Goal: Information Seeking & Learning: Learn about a topic

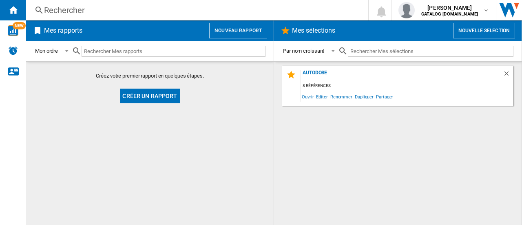
click at [73, 11] on div "Rechercher" at bounding box center [195, 9] width 303 height 11
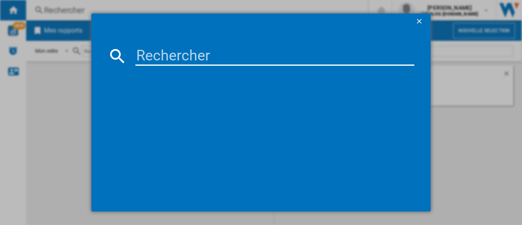
click at [146, 53] on input at bounding box center [274, 56] width 279 height 20
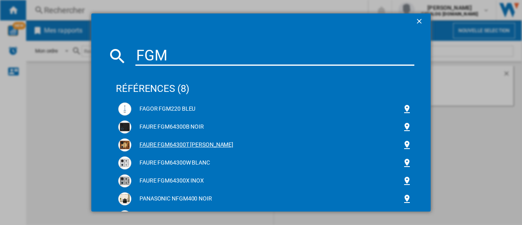
type input "FGM"
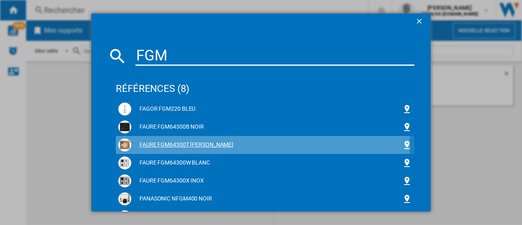
click at [196, 143] on div "FAURE FGM64300T [PERSON_NAME]" at bounding box center [266, 145] width 271 height 8
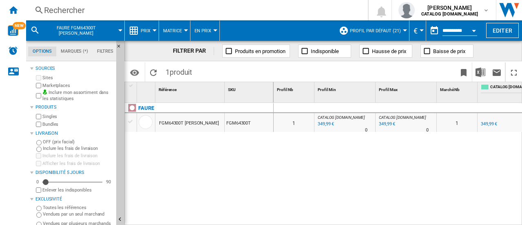
click at [473, 29] on button "Open calendar" at bounding box center [473, 29] width 15 height 15
click at [475, 31] on div at bounding box center [261, 112] width 522 height 225
click at [459, 25] on div at bounding box center [261, 112] width 522 height 225
click at [338, 153] on div at bounding box center [261, 112] width 522 height 225
click at [462, 29] on div at bounding box center [261, 112] width 522 height 225
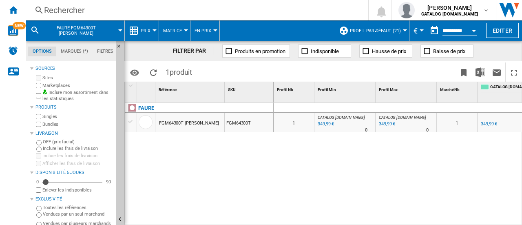
click at [150, 30] on div at bounding box center [261, 112] width 522 height 225
click at [210, 206] on div at bounding box center [261, 112] width 522 height 225
click at [153, 31] on div at bounding box center [261, 112] width 522 height 225
click at [347, 197] on div at bounding box center [261, 112] width 522 height 225
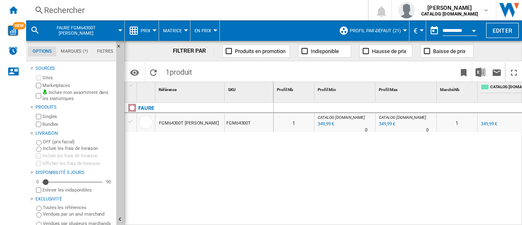
click at [150, 29] on div at bounding box center [261, 112] width 522 height 225
click at [314, 190] on div at bounding box center [261, 112] width 522 height 225
click at [155, 33] on div at bounding box center [261, 112] width 522 height 225
click at [464, 32] on div at bounding box center [261, 112] width 522 height 225
click at [435, 169] on div at bounding box center [261, 112] width 522 height 225
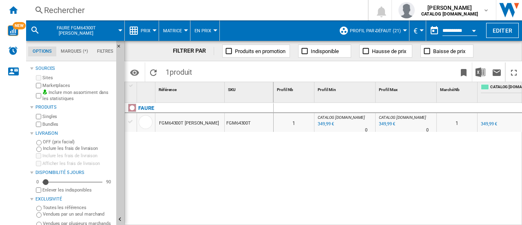
click at [401, 28] on div at bounding box center [261, 112] width 522 height 225
click at [463, 28] on div at bounding box center [261, 112] width 522 height 225
click at [420, 178] on div at bounding box center [261, 112] width 522 height 225
click at [460, 29] on input "**********" at bounding box center [459, 31] width 35 height 7
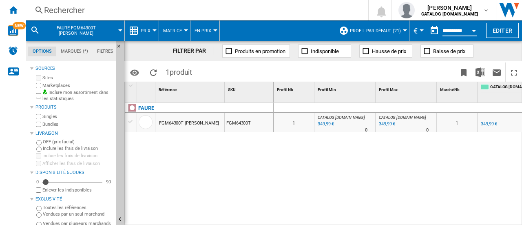
click at [478, 30] on button "Open calendar" at bounding box center [473, 29] width 15 height 15
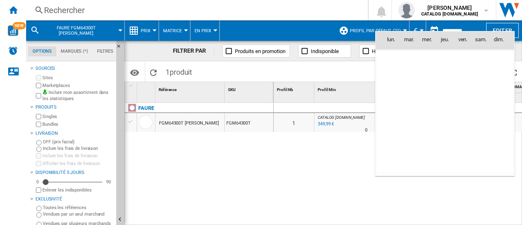
scroll to position [3890, 0]
click at [399, 52] on td "[DATE]" at bounding box center [445, 57] width 139 height 18
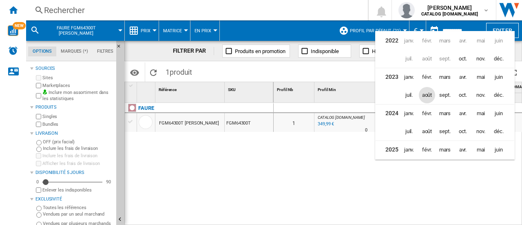
scroll to position [19, 0]
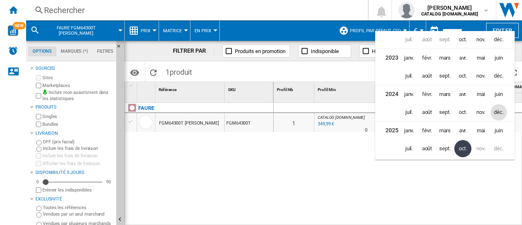
click at [498, 111] on span "déc." at bounding box center [499, 112] width 16 height 16
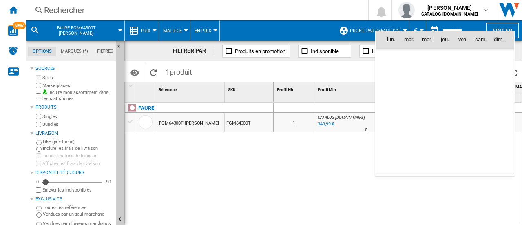
scroll to position [2809, 0]
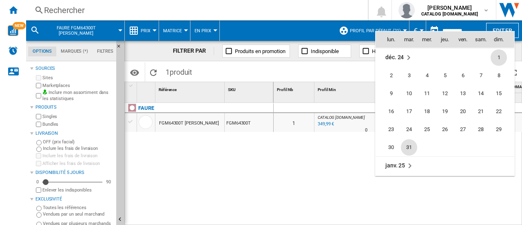
click at [411, 146] on span "31" at bounding box center [409, 147] width 16 height 16
type input "**********"
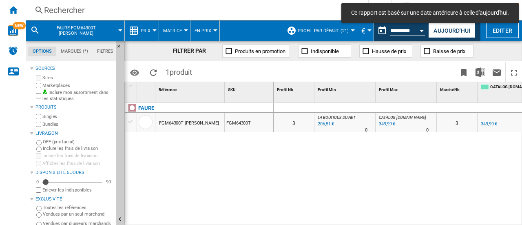
click at [151, 31] on button "Prix" at bounding box center [148, 30] width 14 height 20
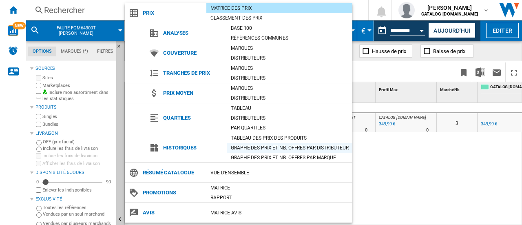
click at [272, 151] on div "Graphe des prix et nb. offres par distributeur" at bounding box center [290, 148] width 126 height 10
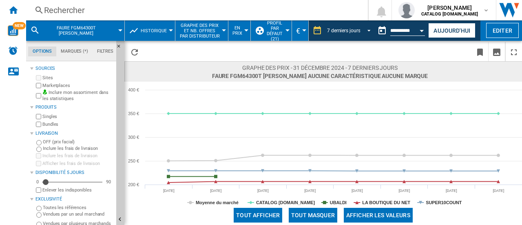
click at [369, 32] on span "REPORTS.WIZARD.STEPS.REPORT.STEPS.REPORT_OPTIONS.PERIOD: 7 derniers jours" at bounding box center [367, 29] width 10 height 7
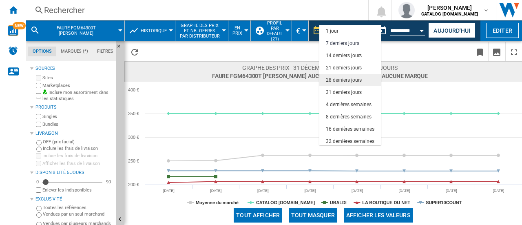
scroll to position [12, 0]
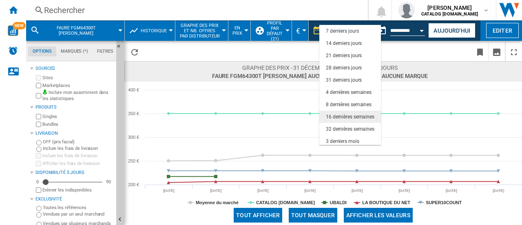
click at [352, 116] on div "16 dernières semaines" at bounding box center [350, 116] width 49 height 7
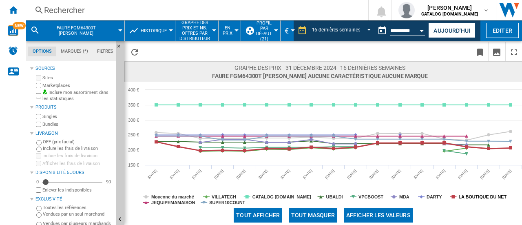
click at [471, 198] on tspan "LA BOUTIQUE DU NET" at bounding box center [482, 196] width 48 height 5
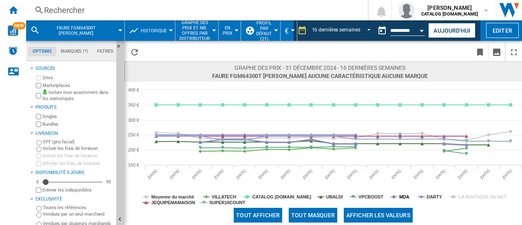
click at [393, 197] on icon at bounding box center [393, 196] width 3 height 3
click at [372, 195] on tspan "VPCBOOST" at bounding box center [370, 196] width 25 height 5
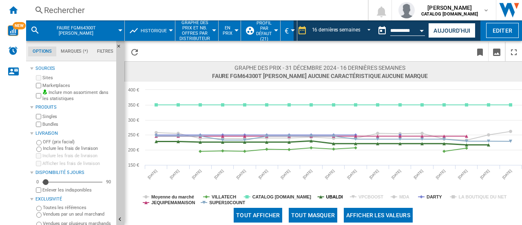
click at [338, 195] on tspan "UBALDI" at bounding box center [334, 196] width 17 height 5
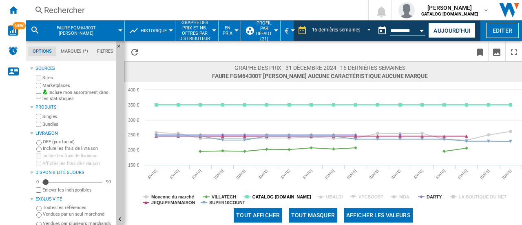
drag, startPoint x: 280, startPoint y: 195, endPoint x: 238, endPoint y: 196, distance: 41.6
click at [280, 195] on tspan "CATALOG [DOMAIN_NAME]" at bounding box center [281, 196] width 59 height 5
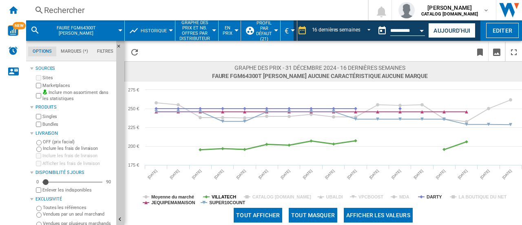
drag, startPoint x: 219, startPoint y: 196, endPoint x: 184, endPoint y: 196, distance: 35.1
click at [217, 196] on tspan "VILLATECH" at bounding box center [224, 196] width 24 height 5
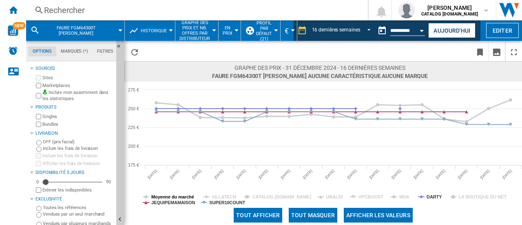
click at [176, 195] on tspan "Moyenne du marché" at bounding box center [172, 196] width 43 height 5
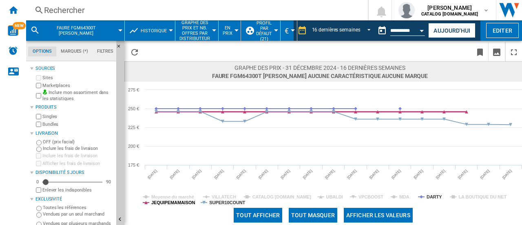
drag, startPoint x: 175, startPoint y: 199, endPoint x: 219, endPoint y: 204, distance: 45.1
click at [175, 200] on tspan "JEQUIPEMAMAISON" at bounding box center [173, 202] width 44 height 5
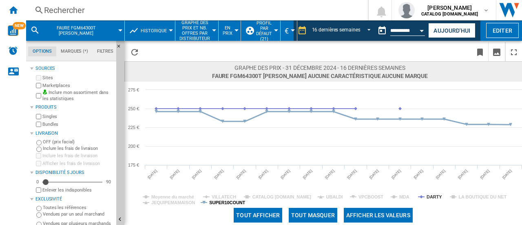
click at [220, 204] on tspan "SUPER10COUNT" at bounding box center [227, 202] width 36 height 5
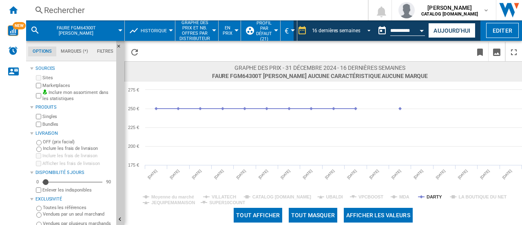
click at [362, 31] on span "REPORTS.WIZARD.STEPS.REPORT.STEPS.REPORT_OPTIONS.PERIOD: 16 dernières semaines" at bounding box center [367, 29] width 10 height 7
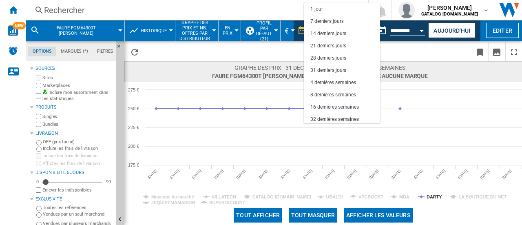
scroll to position [51, 0]
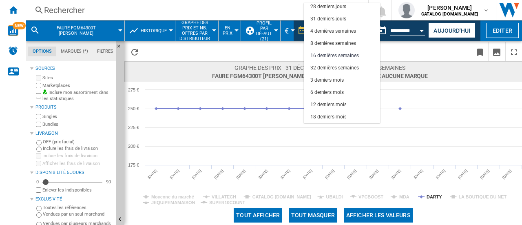
click at [423, 31] on md-backdrop at bounding box center [261, 112] width 522 height 225
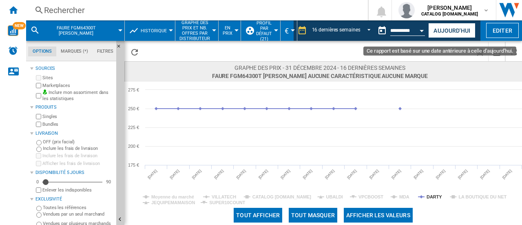
click at [421, 31] on div "Open calendar" at bounding box center [422, 31] width 4 height 2
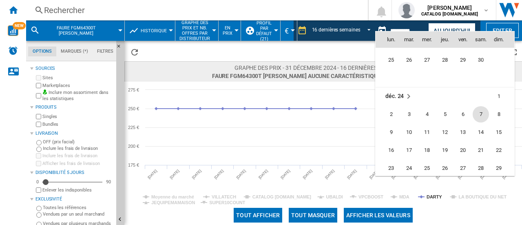
scroll to position [2728, 0]
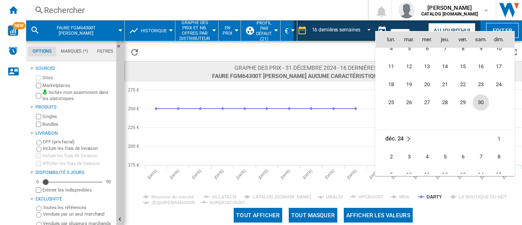
click at [481, 100] on span "30" at bounding box center [481, 102] width 16 height 16
type input "**********"
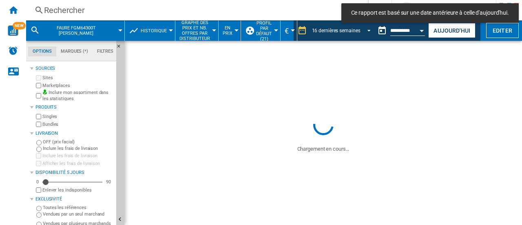
click at [365, 27] on span "REPORTS.WIZARD.STEPS.REPORT.STEPS.REPORT_OPTIONS.PERIOD: 16 dernières semaines" at bounding box center [367, 29] width 10 height 7
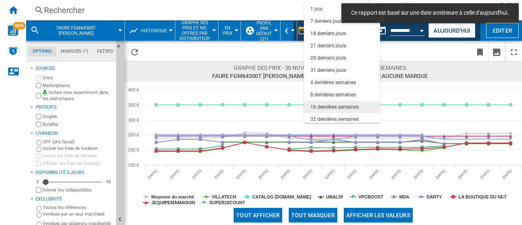
scroll to position [51, 0]
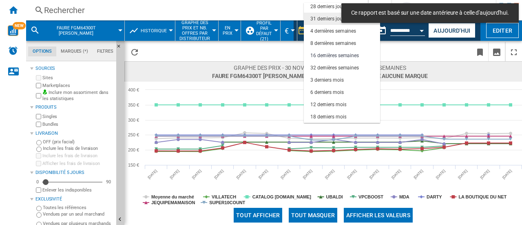
click at [334, 18] on div "31 derniers jours" at bounding box center [328, 18] width 36 height 7
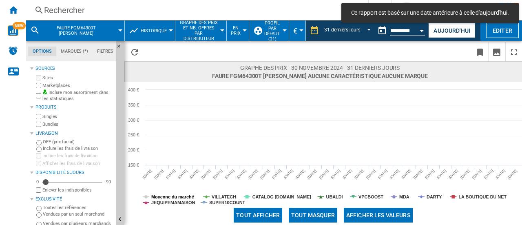
click at [179, 194] on tspan "Moyenne du marché" at bounding box center [172, 196] width 43 height 5
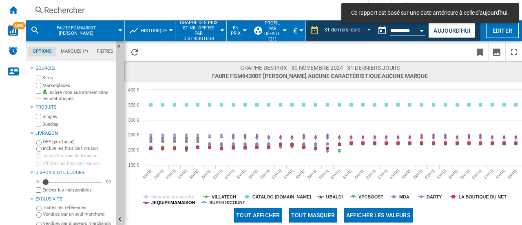
click at [179, 200] on tspan "JEQUIPEMAMAISON" at bounding box center [173, 202] width 44 height 5
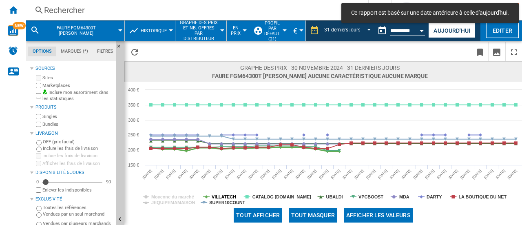
click at [221, 197] on tspan "VILLATECH" at bounding box center [224, 196] width 24 height 5
click at [223, 202] on tspan "SUPER10COUNT" at bounding box center [227, 202] width 36 height 5
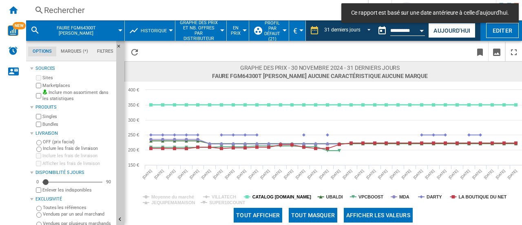
drag, startPoint x: 272, startPoint y: 199, endPoint x: 306, endPoint y: 197, distance: 33.5
click at [272, 199] on tspan "CATALOG [DOMAIN_NAME]" at bounding box center [281, 196] width 59 height 5
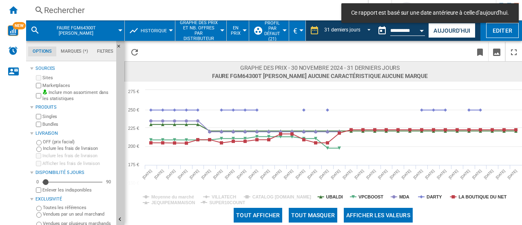
click at [317, 196] on rect at bounding box center [323, 144] width 398 height 124
click at [363, 197] on tspan "VPCBOOST" at bounding box center [370, 196] width 25 height 5
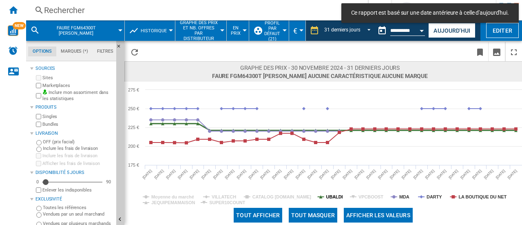
click at [330, 198] on tspan "UBALDI" at bounding box center [334, 196] width 17 height 5
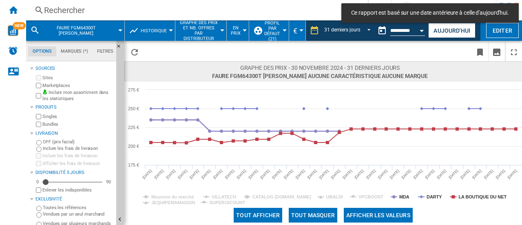
click at [410, 198] on rect at bounding box center [323, 144] width 398 height 124
click at [404, 197] on tspan "MDA" at bounding box center [404, 196] width 10 height 5
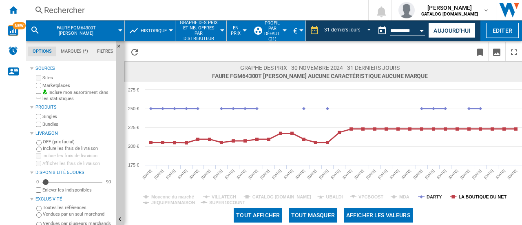
click at [467, 197] on tspan "LA BOUTIQUE DU NET" at bounding box center [482, 196] width 48 height 5
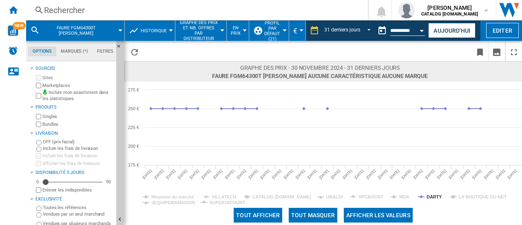
click at [82, 14] on div "Rechercher" at bounding box center [195, 9] width 303 height 11
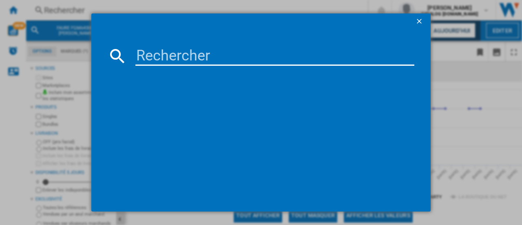
click at [166, 61] on input at bounding box center [274, 56] width 279 height 20
paste input "LGM62821OT"
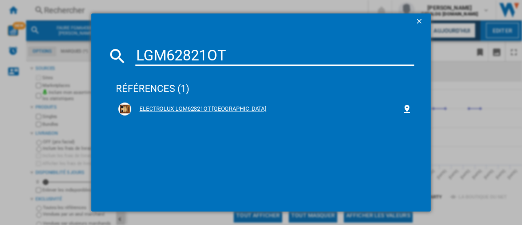
type input "LGM62821OT"
drag, startPoint x: 223, startPoint y: 108, endPoint x: 436, endPoint y: 38, distance: 224.9
click at [223, 109] on div "ELECTROLUX LGM62821OT [GEOGRAPHIC_DATA]" at bounding box center [266, 109] width 271 height 8
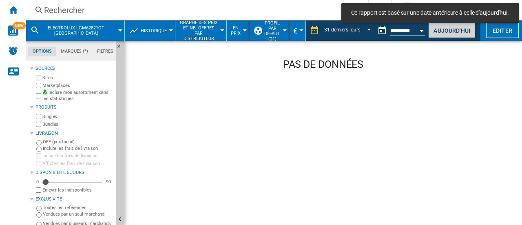
click at [438, 33] on button "Aujourd'hui" at bounding box center [451, 30] width 47 height 15
